Goal: Information Seeking & Learning: Learn about a topic

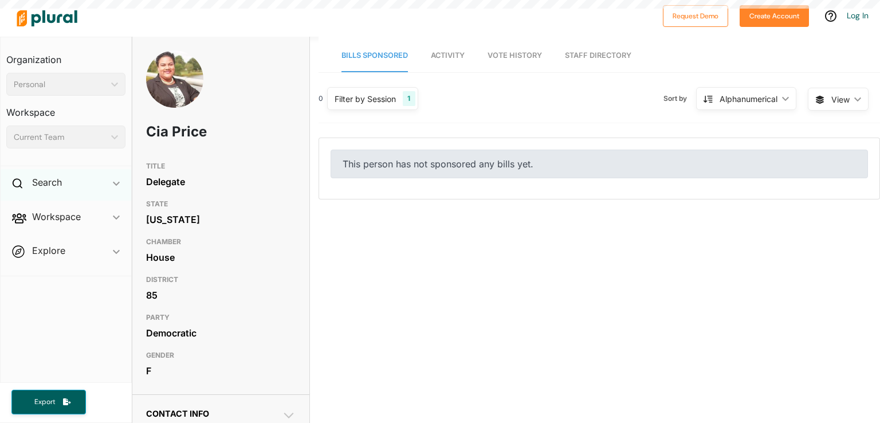
click at [63, 180] on div "Search ic_keyboard_arrow_down" at bounding box center [66, 184] width 131 height 31
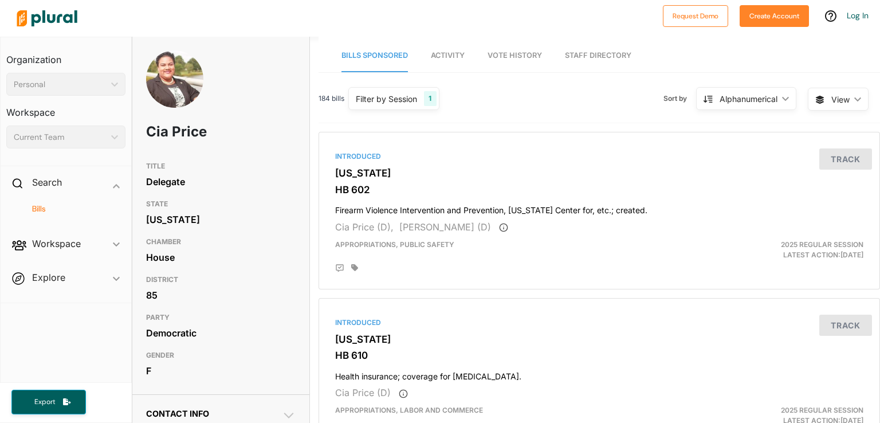
click at [40, 209] on h4 "Bills" at bounding box center [69, 208] width 102 height 11
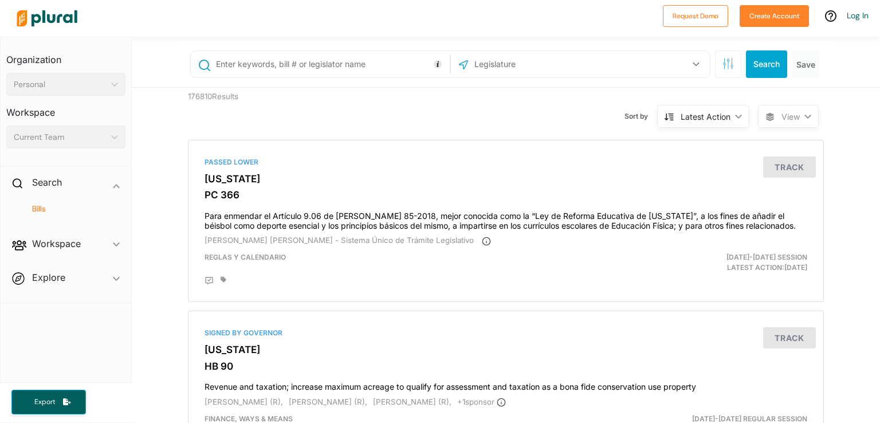
click at [345, 62] on input "text" at bounding box center [331, 64] width 232 height 22
type input "mental health"
click at [536, 74] on div "US Congress Alabama Alaska Arizona Arkansas California Colorado Connecticut Del…" at bounding box center [580, 64] width 259 height 26
click at [567, 69] on input "text" at bounding box center [534, 64] width 123 height 22
click at [685, 68] on button "button" at bounding box center [696, 64] width 22 height 22
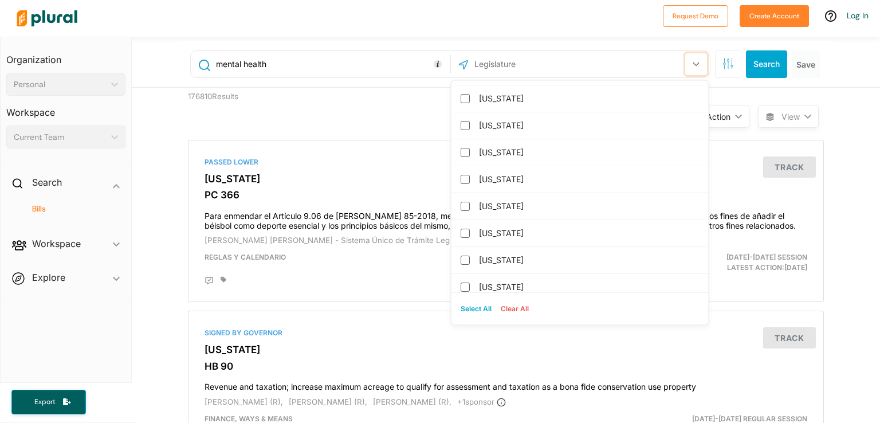
scroll to position [1101, 0]
click at [512, 280] on label "[US_STATE]" at bounding box center [588, 285] width 218 height 17
click at [470, 281] on input "[US_STATE]" at bounding box center [465, 285] width 9 height 9
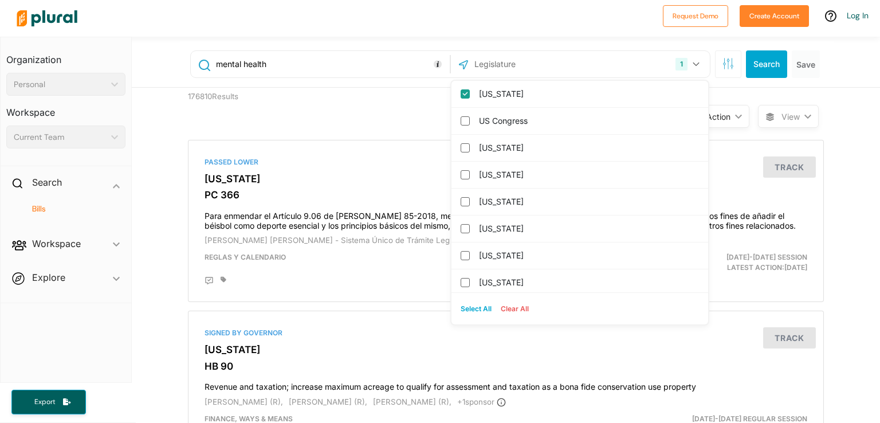
click at [360, 105] on div "176810 Results Sort by Latest Action ic_keyboard_arrow_down Relevance Latest Ac…" at bounding box center [505, 110] width 653 height 44
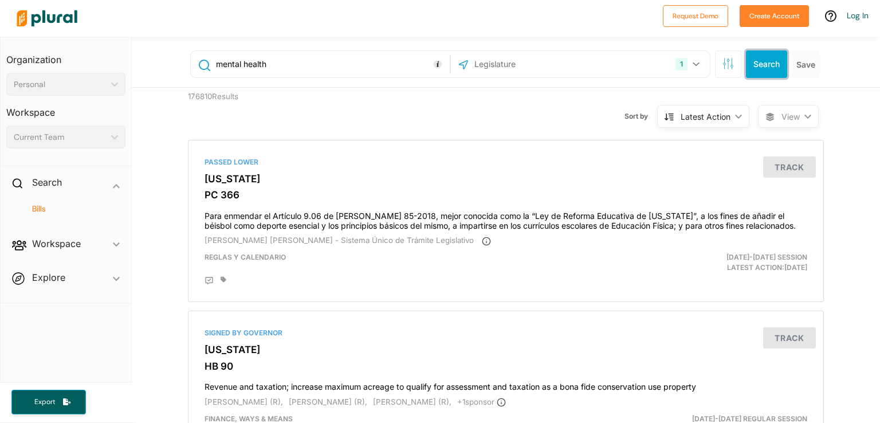
click at [761, 60] on button "Search" at bounding box center [766, 64] width 41 height 28
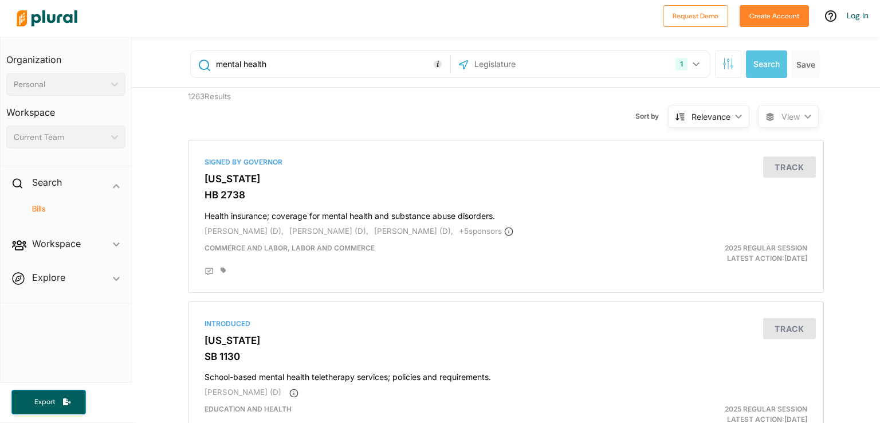
click at [718, 120] on div "Relevance" at bounding box center [711, 117] width 39 height 12
click at [766, 119] on icon at bounding box center [770, 117] width 8 height 8
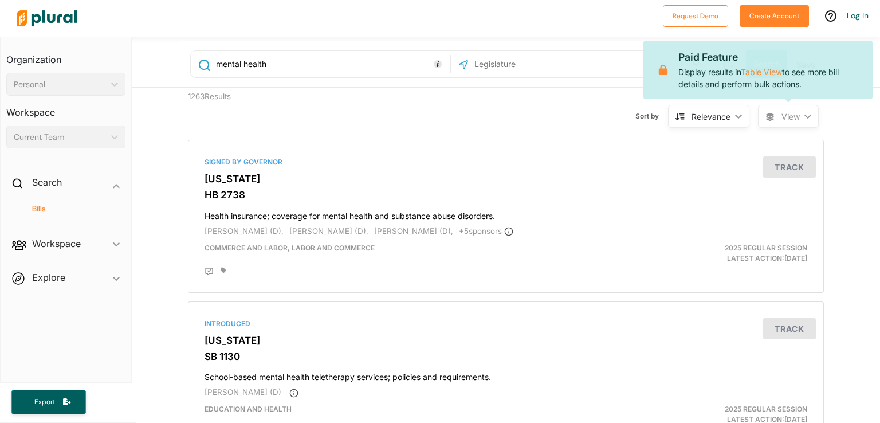
click at [766, 119] on icon at bounding box center [770, 117] width 8 height 8
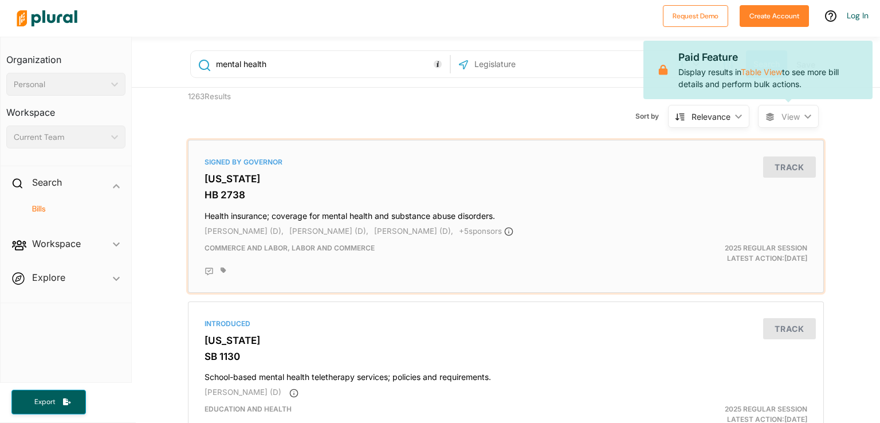
click at [676, 172] on div "Signed by Governor Virginia HB 2738 Health insurance; coverage for mental healt…" at bounding box center [506, 216] width 626 height 143
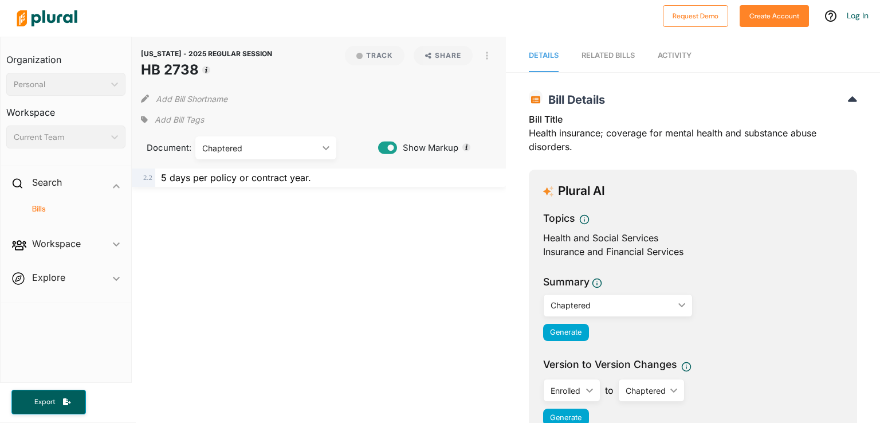
click at [610, 52] on div "RELATED BILLS" at bounding box center [608, 55] width 53 height 11
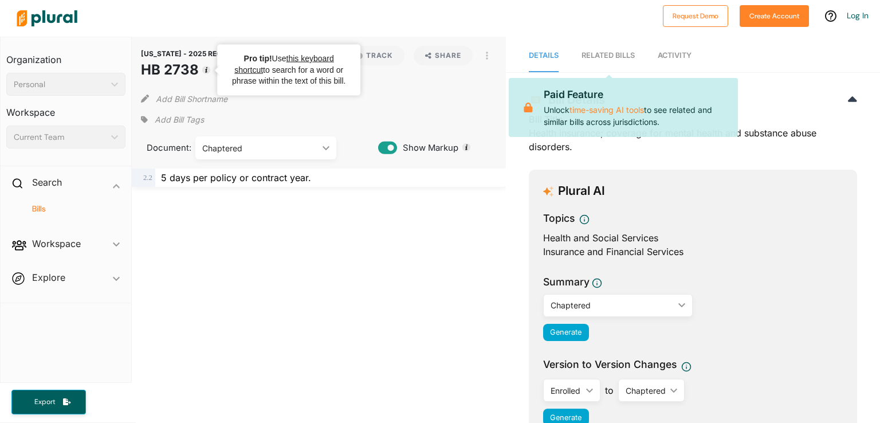
click at [210, 66] on icon "Tooltip anchor" at bounding box center [206, 69] width 9 height 9
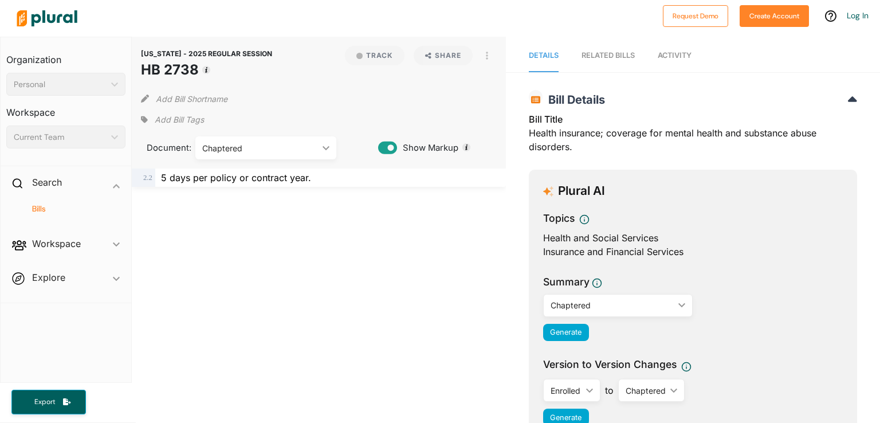
click at [170, 68] on h1 "HB 2738" at bounding box center [206, 70] width 131 height 21
click at [289, 133] on div "Document: Chaptered ic_keyboard_arrow_down Introduced HLC Sub: Subcommittee #1 …" at bounding box center [259, 144] width 237 height 30
click at [286, 148] on div "Chaptered" at bounding box center [260, 148] width 116 height 12
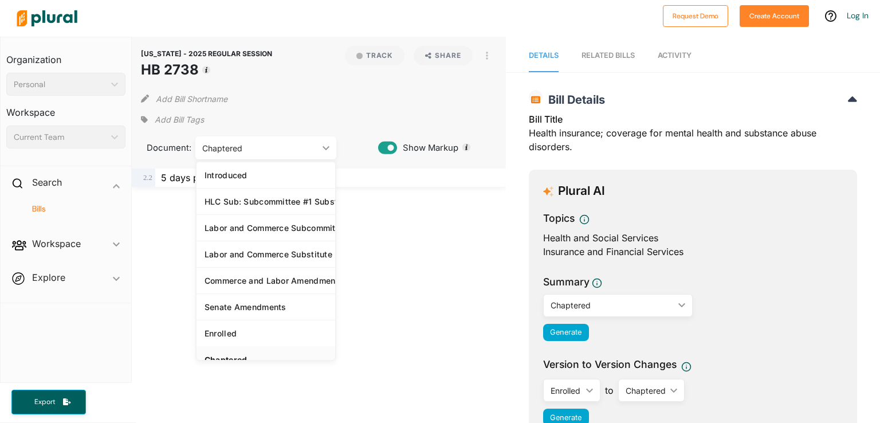
click at [286, 148] on div "Chaptered" at bounding box center [260, 148] width 116 height 12
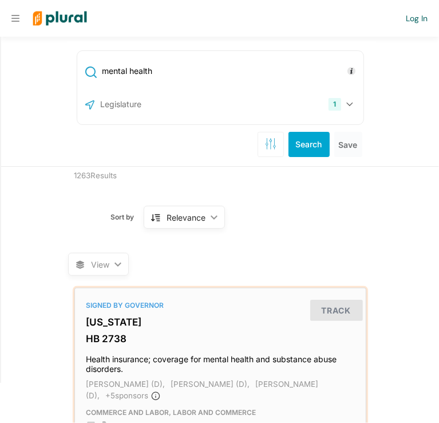
click at [102, 326] on h3 "[US_STATE]" at bounding box center [221, 321] width 268 height 11
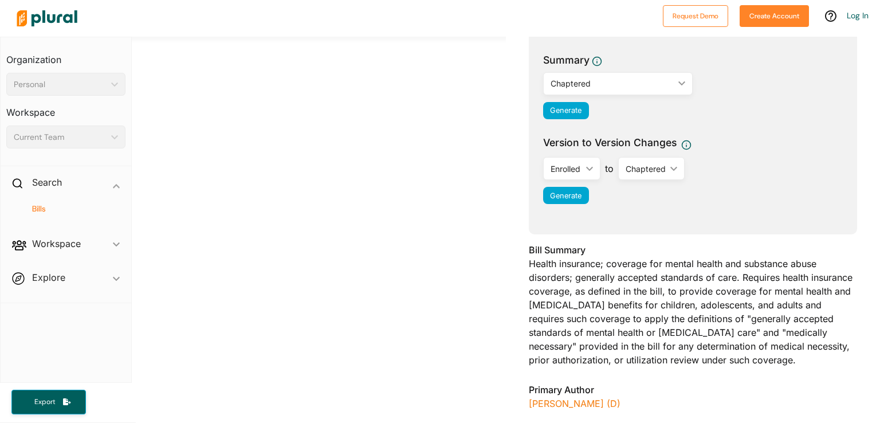
scroll to position [222, 0]
